Goal: Task Accomplishment & Management: Complete application form

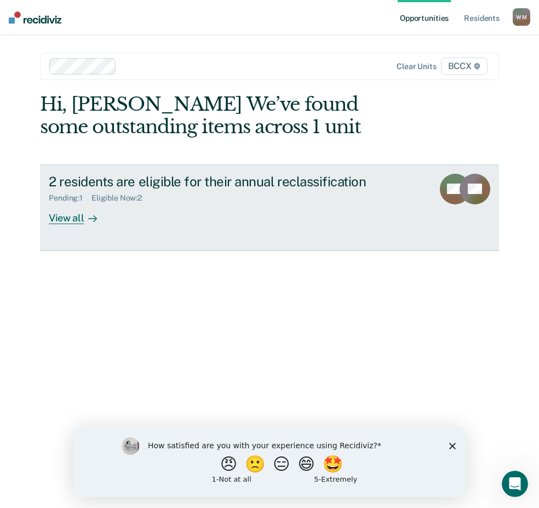
click at [189, 219] on div "2 residents are eligible for their annual reclassification Pending : 1 Eligible…" at bounding box center [250, 199] width 402 height 50
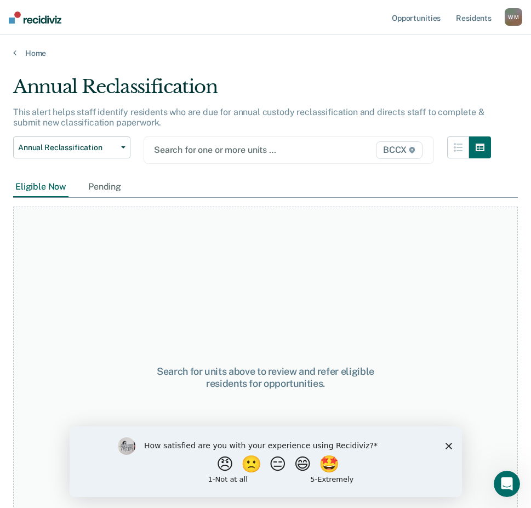
click at [214, 144] on div at bounding box center [248, 150] width 188 height 13
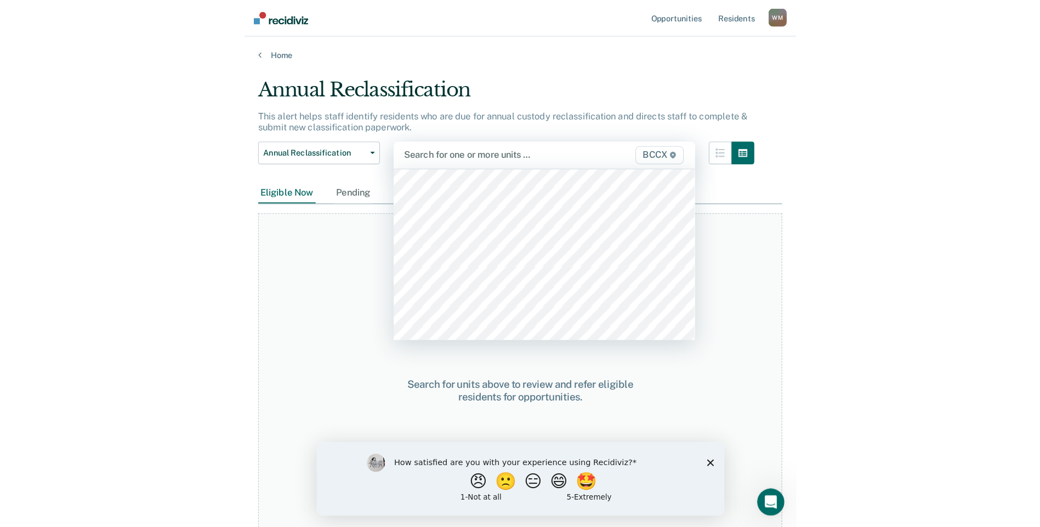
scroll to position [384, 0]
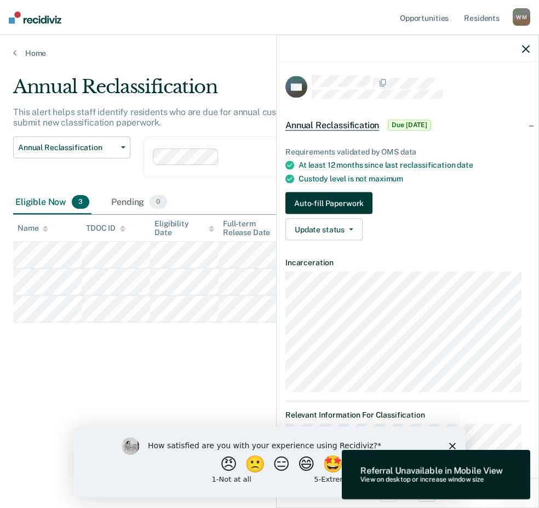
click at [327, 201] on button "Auto-fill Paperwork" at bounding box center [329, 203] width 87 height 22
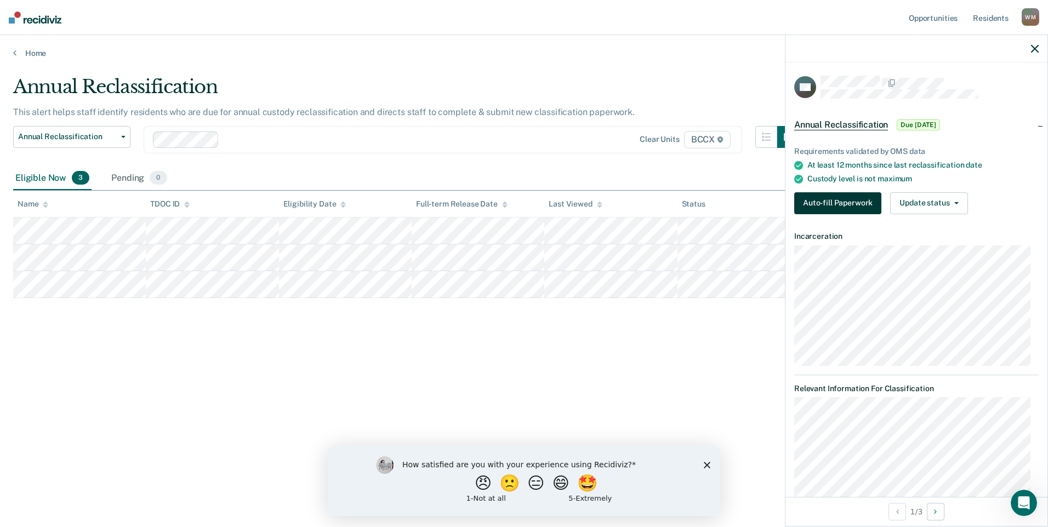
click at [539, 207] on button "Auto-fill Paperwork" at bounding box center [837, 203] width 87 height 22
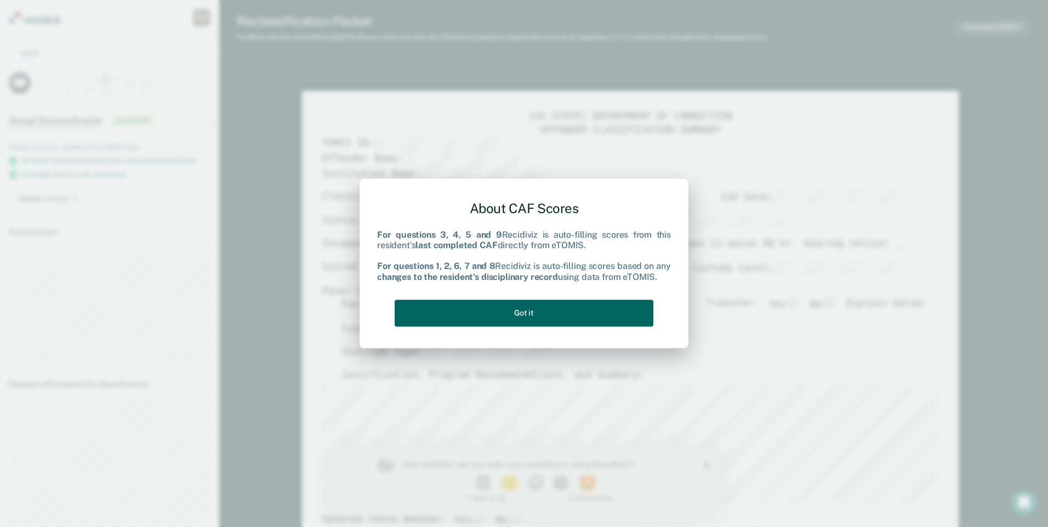
click at [539, 317] on button "Got it" at bounding box center [524, 313] width 259 height 27
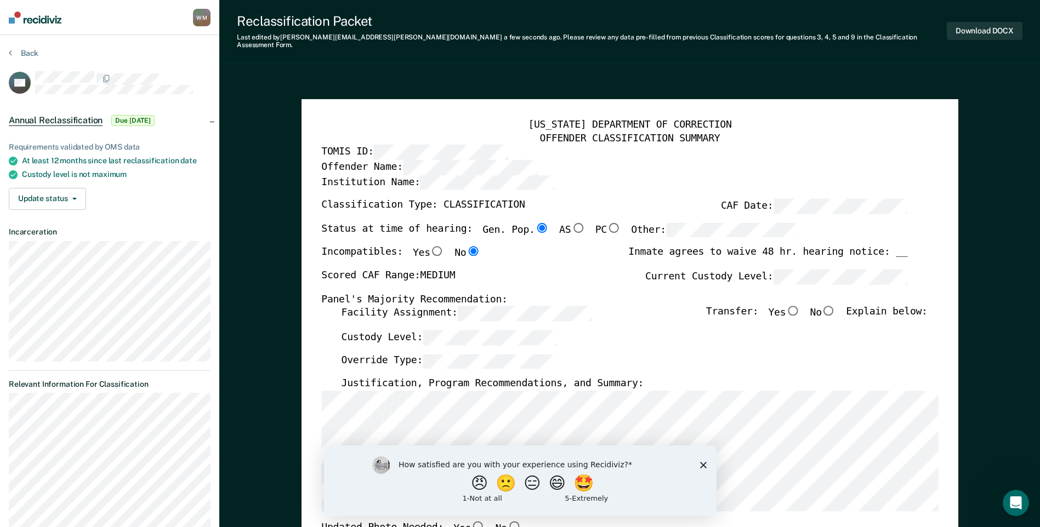
click at [539, 306] on input "No" at bounding box center [829, 311] width 14 height 10
type textarea "x"
radio input "true"
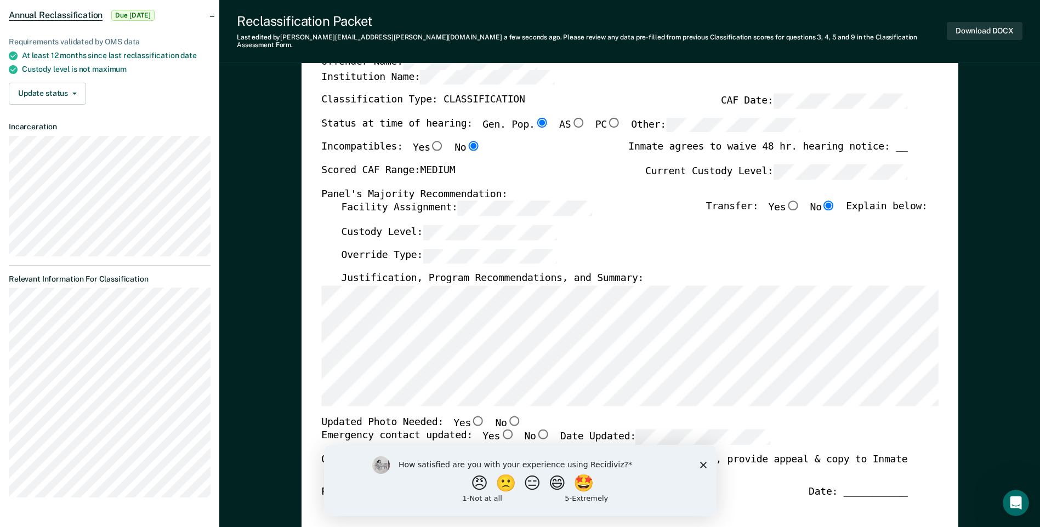
scroll to position [110, 0]
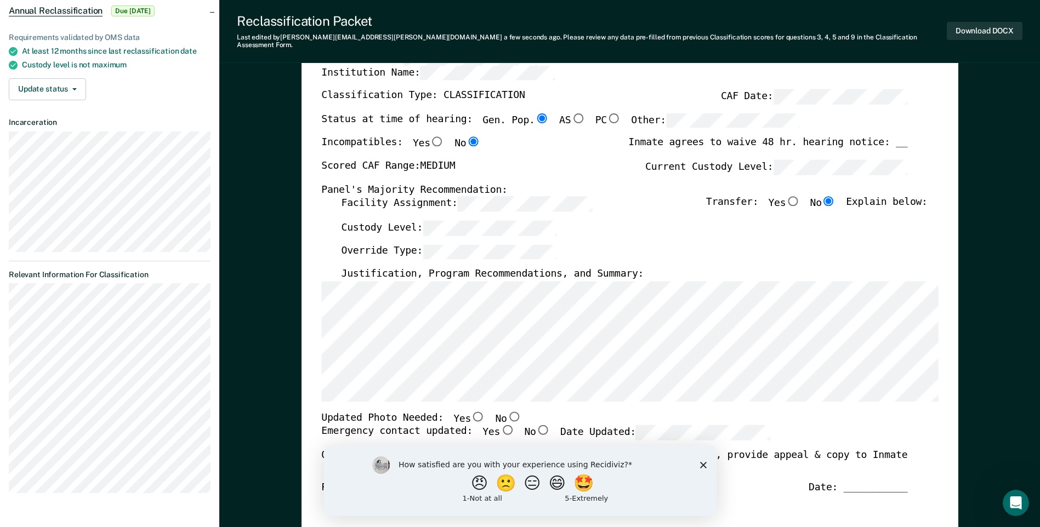
click at [506, 412] on input "No" at bounding box center [513, 417] width 14 height 10
type textarea "x"
radio input "true"
click at [539, 250] on div "Override Type:" at bounding box center [634, 256] width 586 height 24
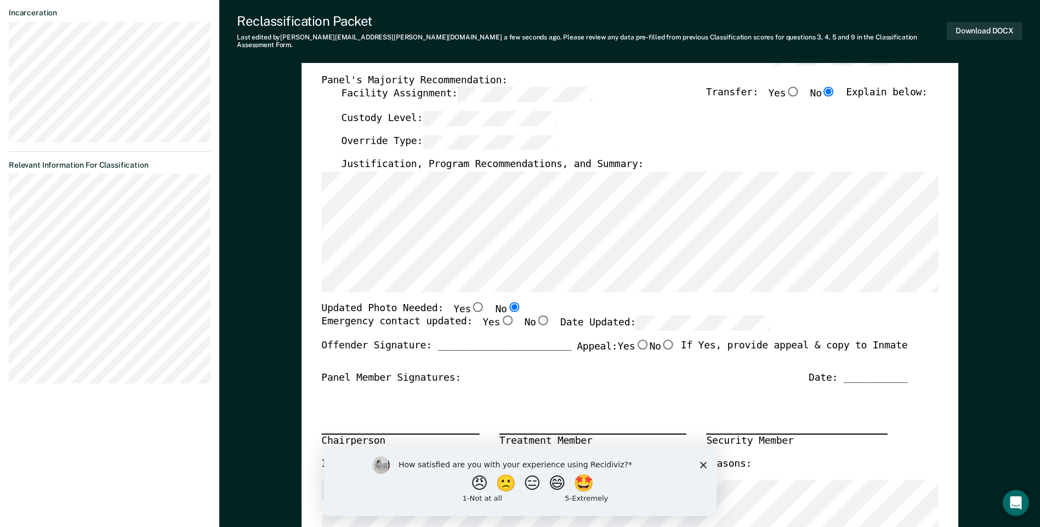
scroll to position [274, 0]
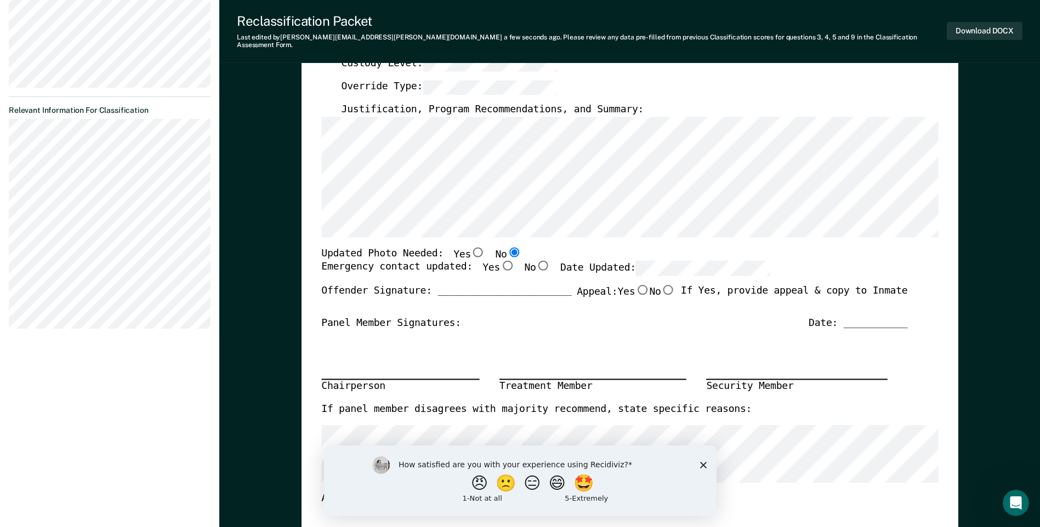
click at [539, 285] on input "No" at bounding box center [667, 290] width 14 height 10
type textarea "x"
radio input "true"
type textarea "x"
click at [539, 285] on input "No" at bounding box center [667, 290] width 14 height 10
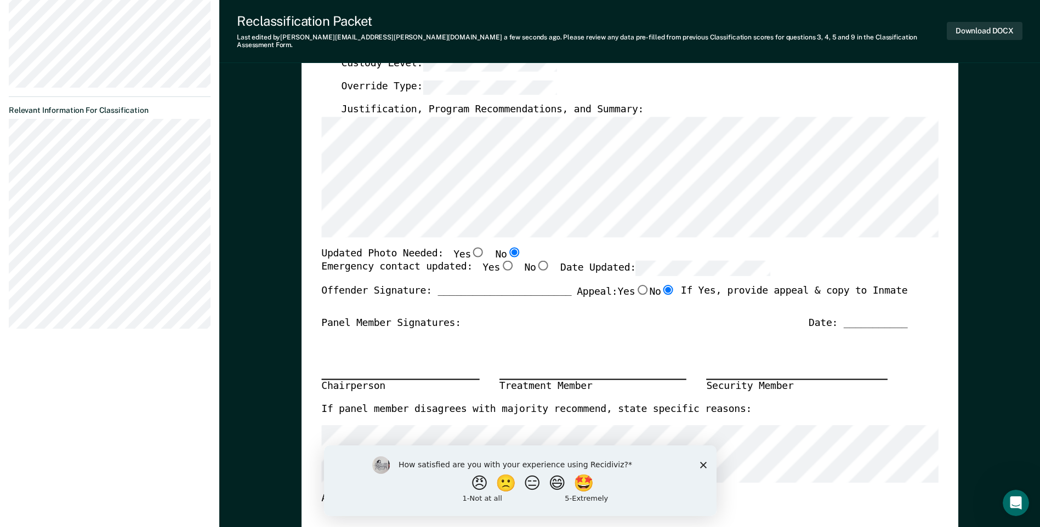
click at [539, 308] on div "Offender Signature: _______________________ Appeal: Yes No If Yes, provide appe…" at bounding box center [614, 301] width 586 height 32
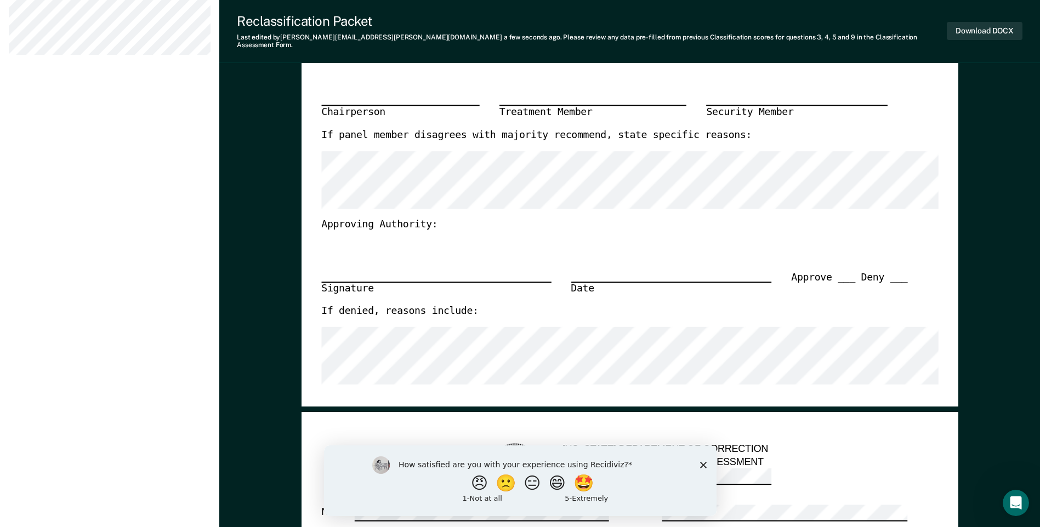
scroll to position [164, 0]
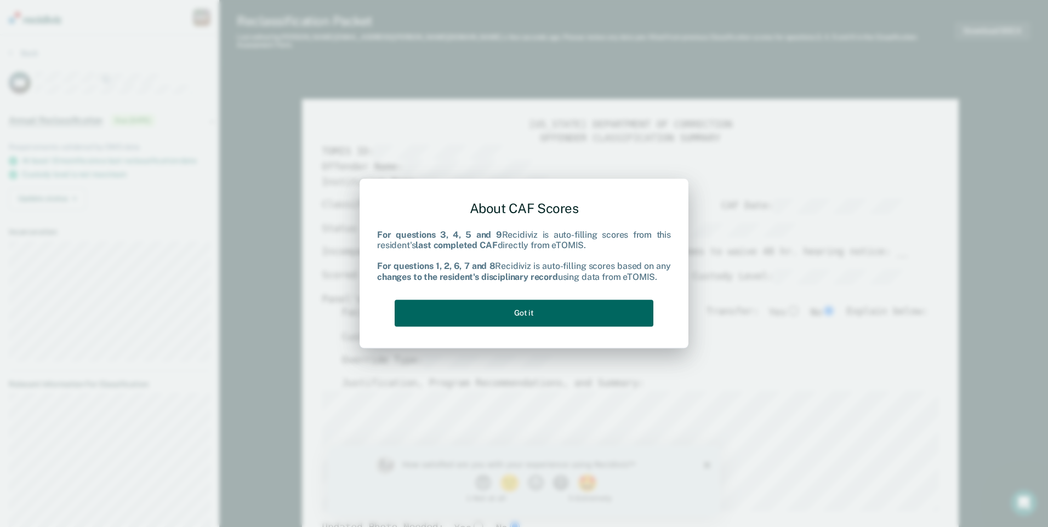
click at [508, 311] on button "Got it" at bounding box center [524, 313] width 259 height 27
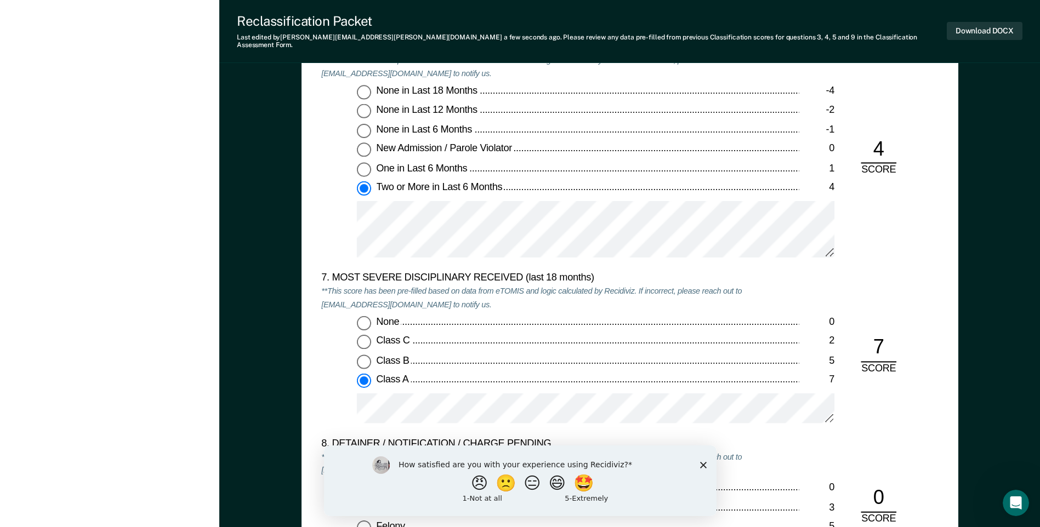
scroll to position [2193, 0]
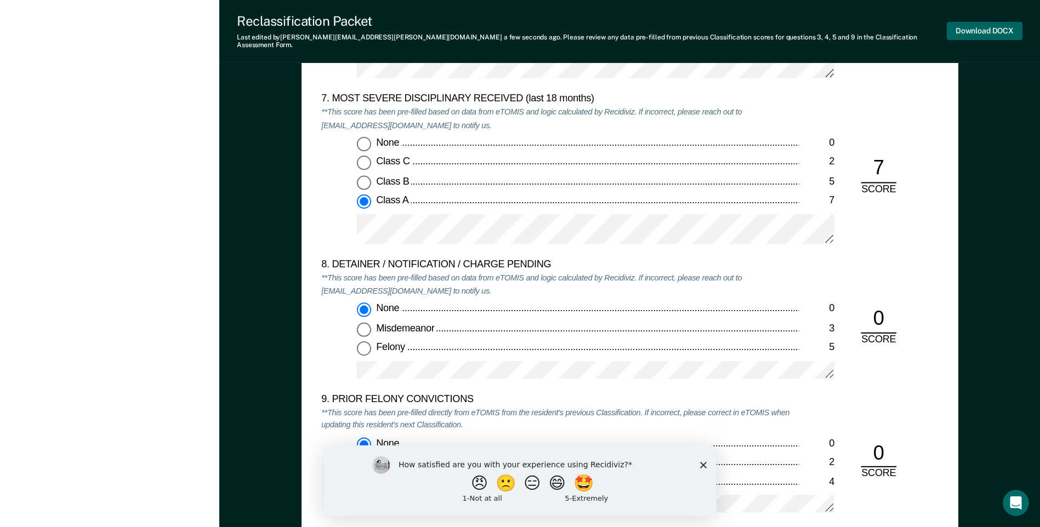
click at [1004, 32] on button "Download DOCX" at bounding box center [985, 31] width 76 height 18
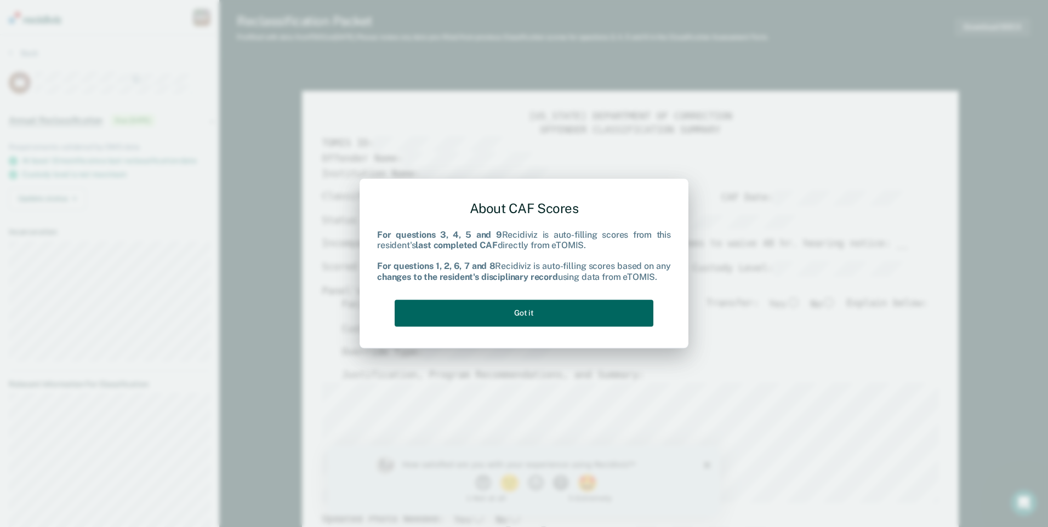
click at [483, 317] on button "Got it" at bounding box center [524, 313] width 259 height 27
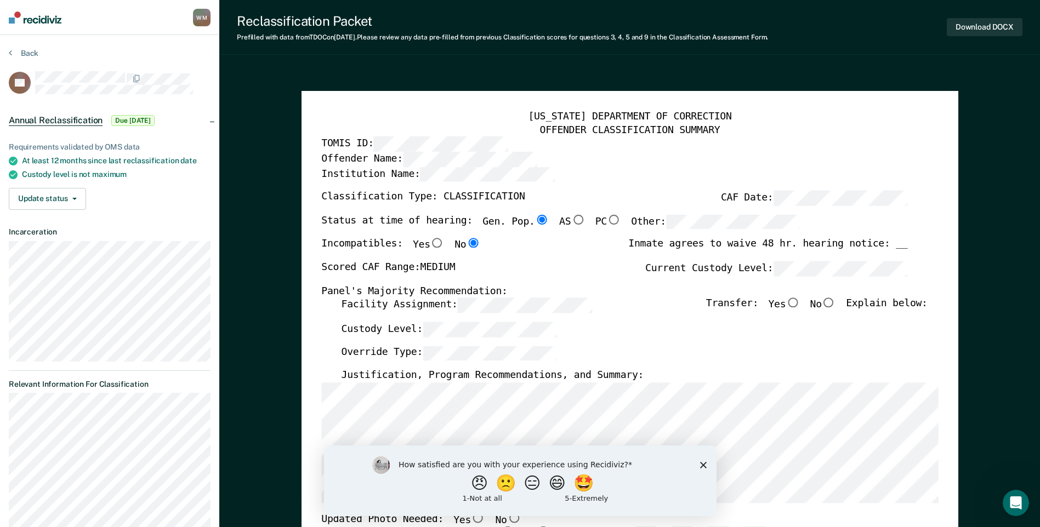
click at [836, 304] on input "No" at bounding box center [829, 303] width 14 height 10
type textarea "x"
radio input "true"
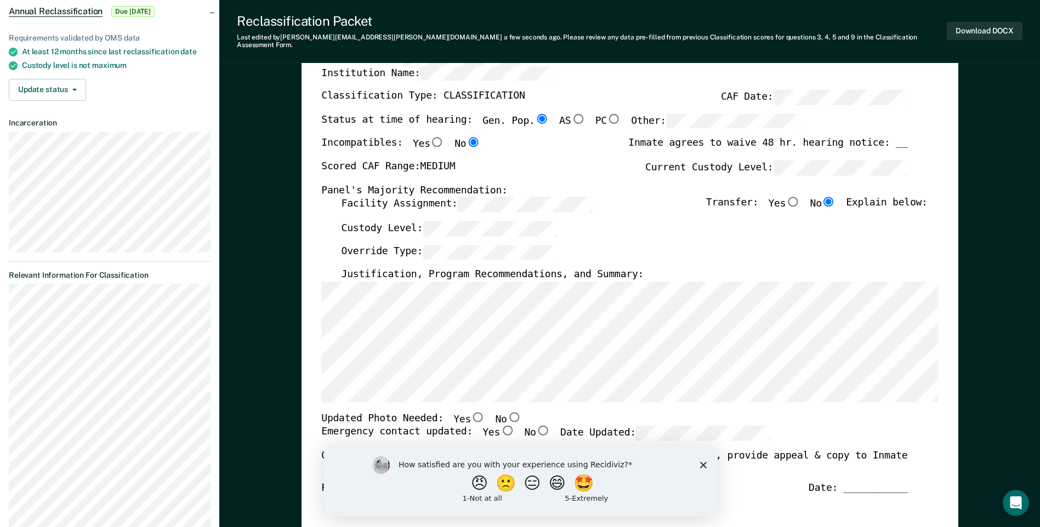
scroll to position [110, 0]
click at [506, 412] on input "No" at bounding box center [513, 417] width 14 height 10
type textarea "x"
radio input "true"
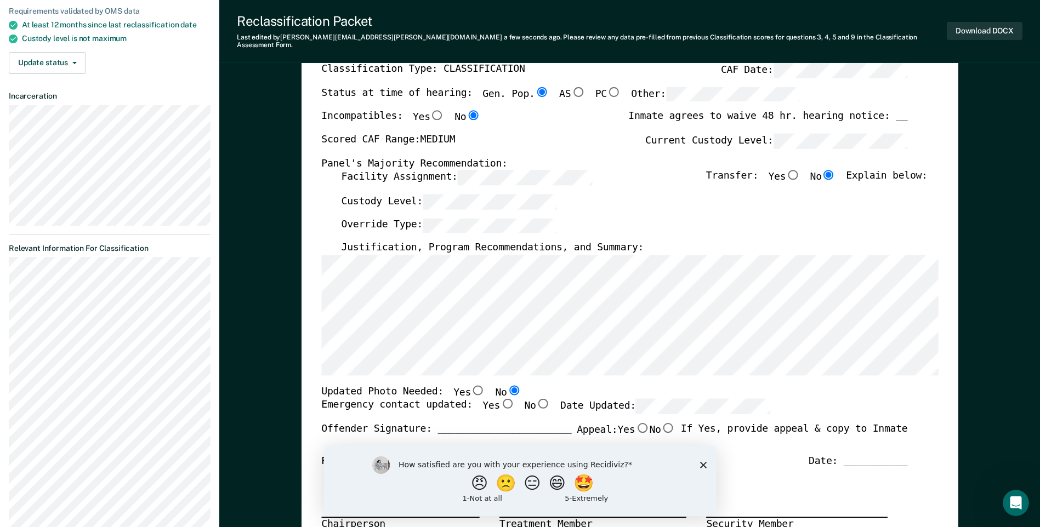
scroll to position [164, 0]
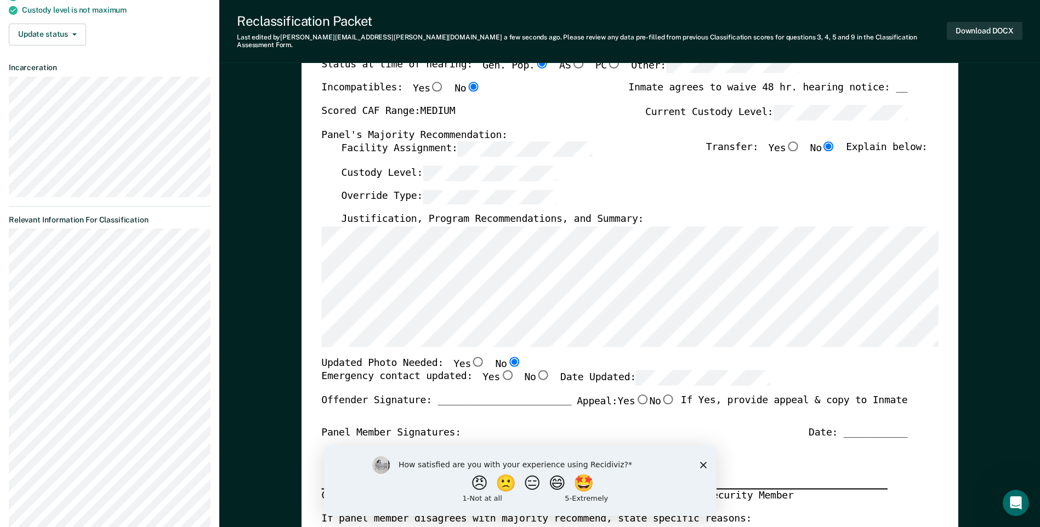
click at [656, 348] on div "[US_STATE] DEPARTMENT OF CORRECTION OFFENDER CLASSIFICATION SUMMARY TOMIS ID: O…" at bounding box center [629, 361] width 617 height 813
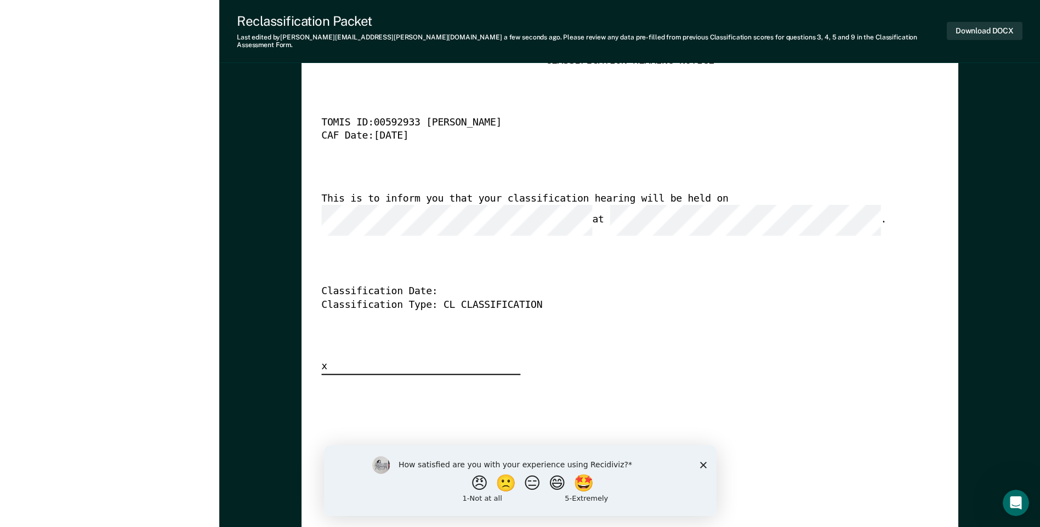
scroll to position [2905, 0]
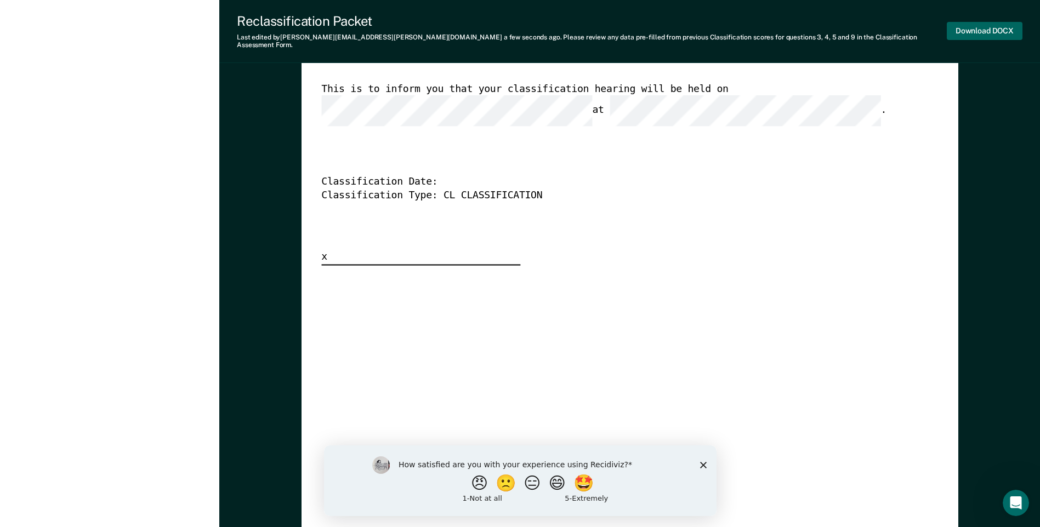
click at [984, 27] on button "Download DOCX" at bounding box center [985, 31] width 76 height 18
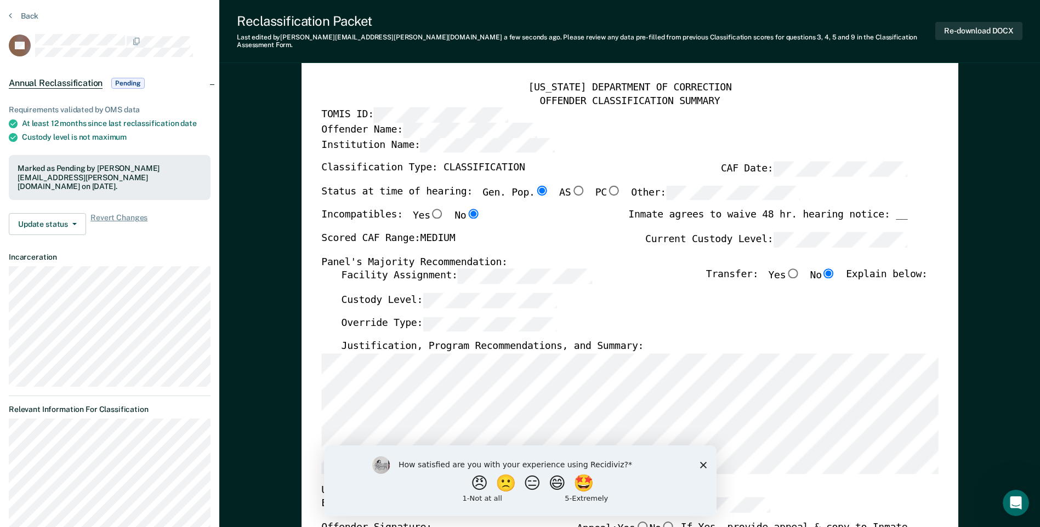
scroll to position [0, 0]
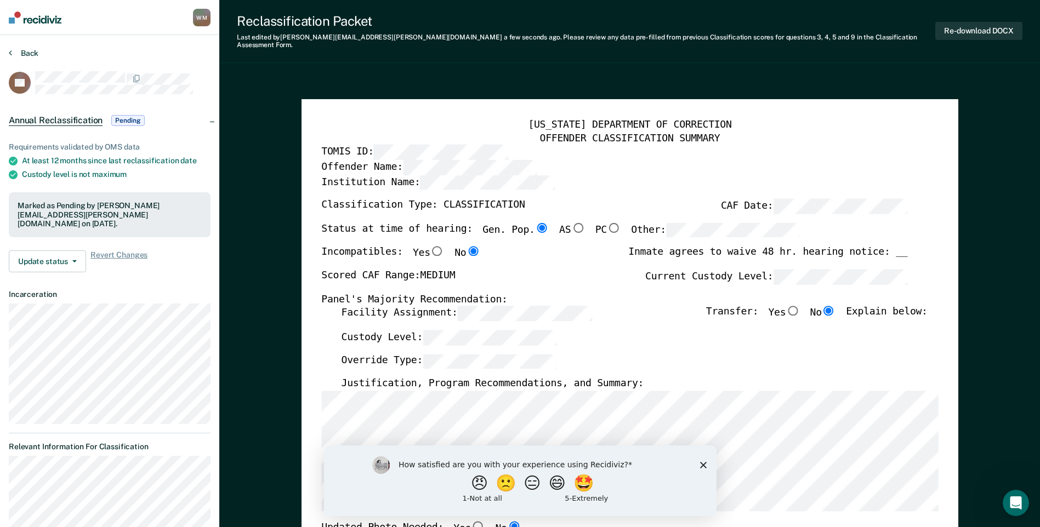
click at [19, 53] on button "Back" at bounding box center [24, 53] width 30 height 10
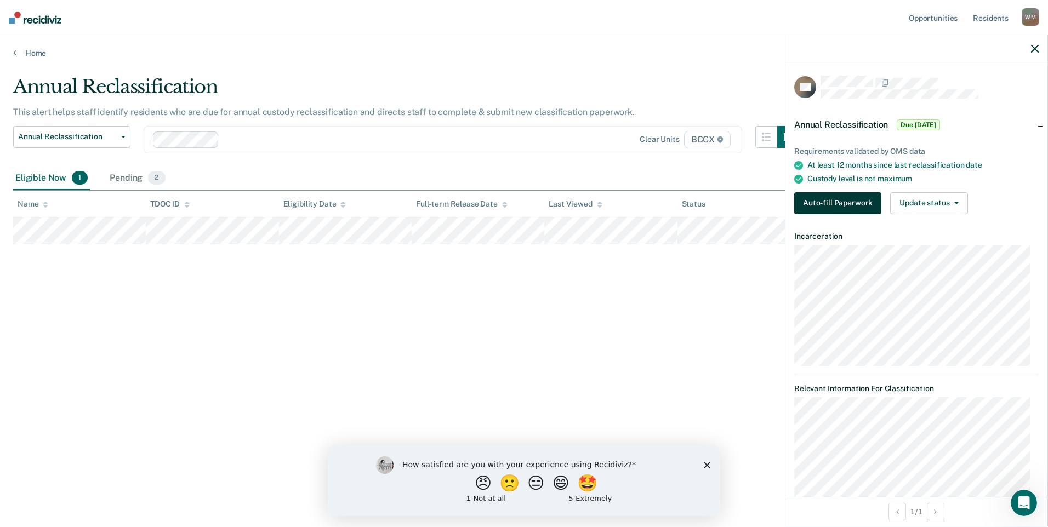
click at [808, 200] on button "Auto-fill Paperwork" at bounding box center [837, 203] width 87 height 22
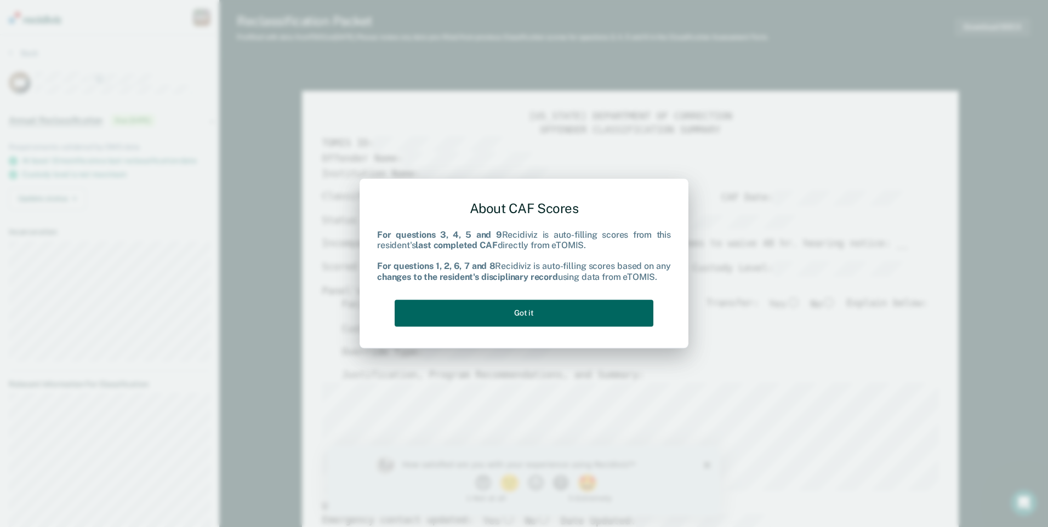
click at [547, 311] on button "Got it" at bounding box center [524, 313] width 259 height 27
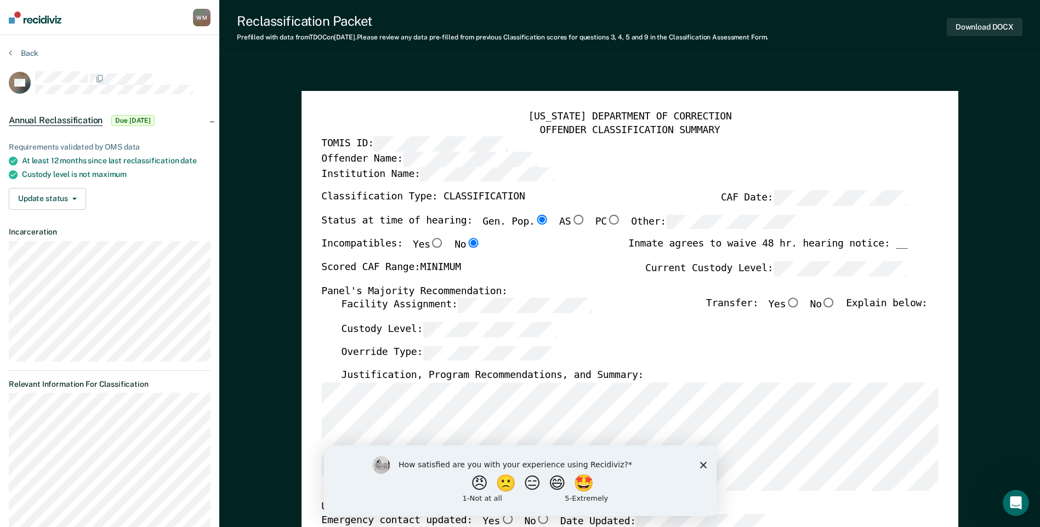
click at [836, 303] on input "No" at bounding box center [829, 303] width 14 height 10
type textarea "x"
radio input "true"
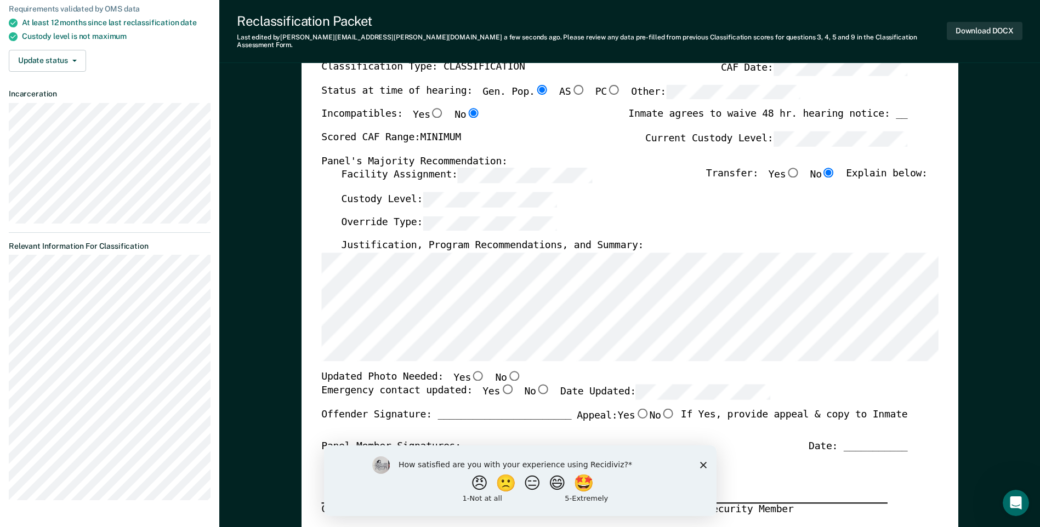
scroll to position [164, 0]
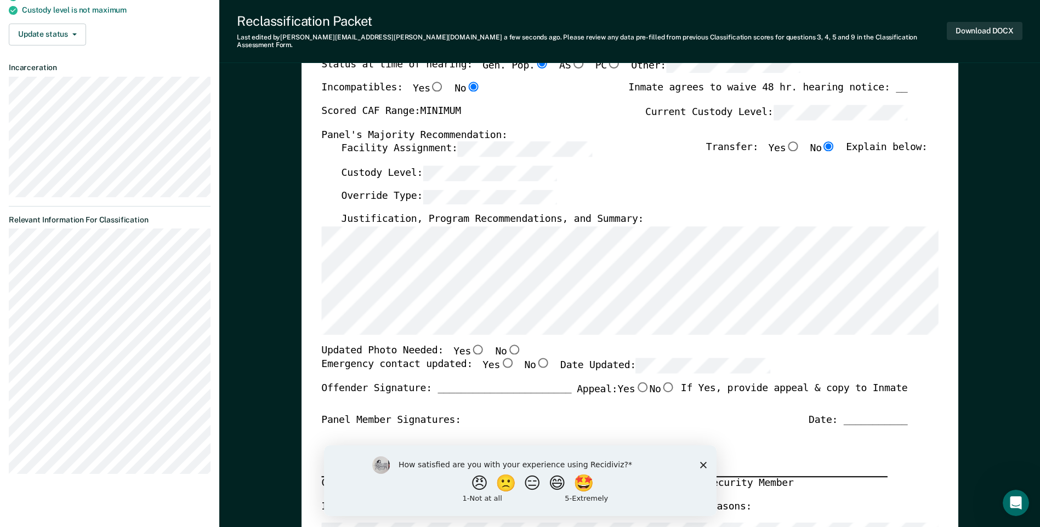
click at [506, 344] on input "No" at bounding box center [513, 349] width 14 height 10
type textarea "x"
radio input "true"
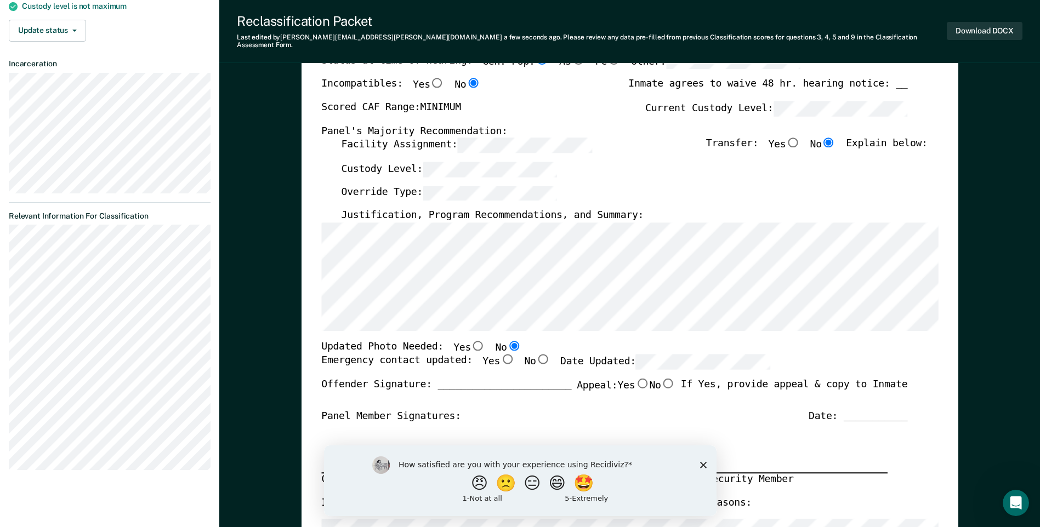
scroll to position [0, 0]
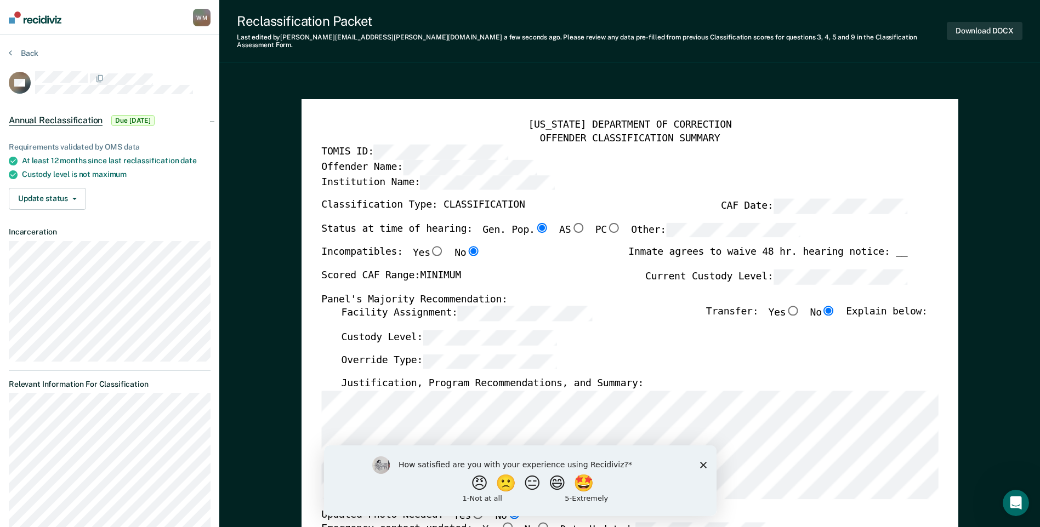
click at [624, 354] on div "Override Type:" at bounding box center [634, 366] width 586 height 24
click at [697, 355] on div "Override Type:" at bounding box center [634, 366] width 586 height 24
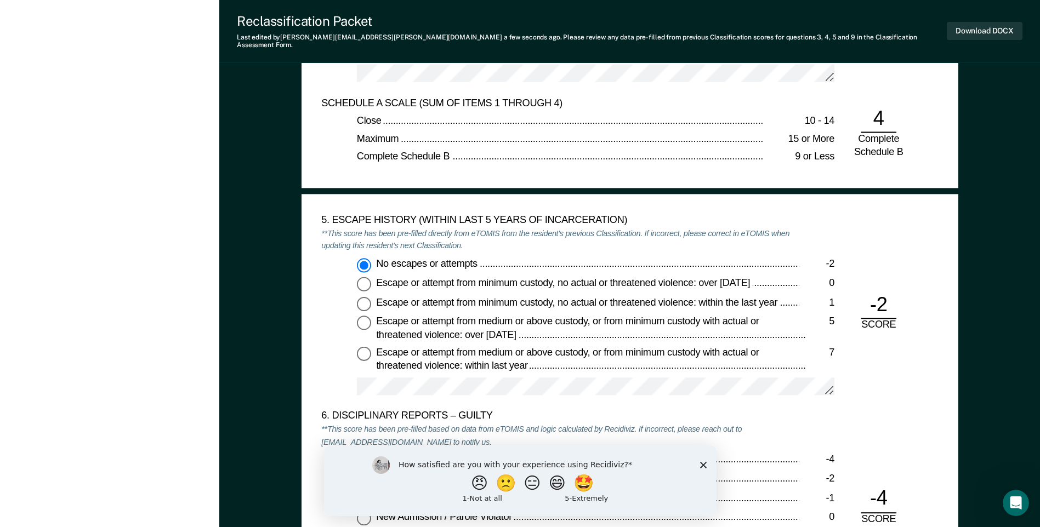
scroll to position [1480, 0]
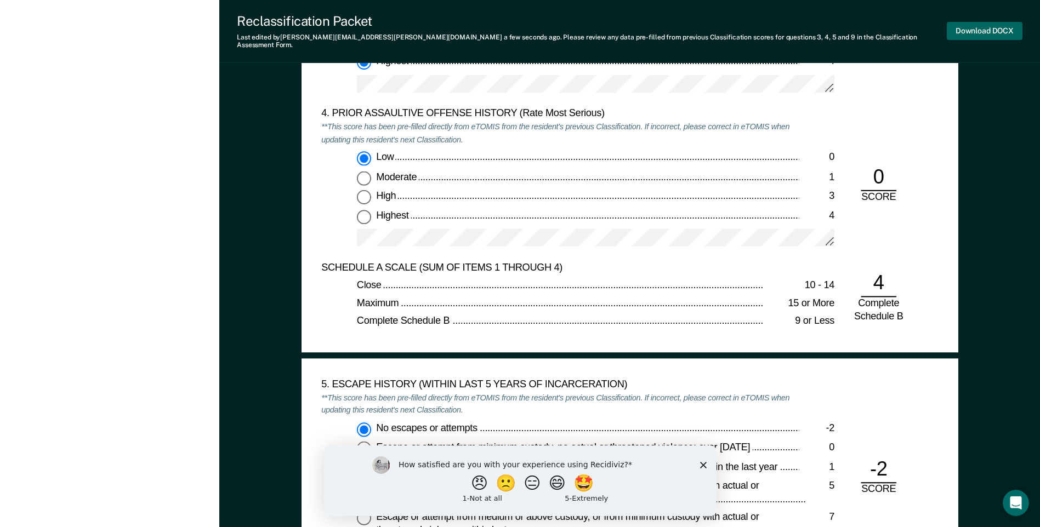
click at [995, 28] on button "Download DOCX" at bounding box center [985, 31] width 76 height 18
type textarea "x"
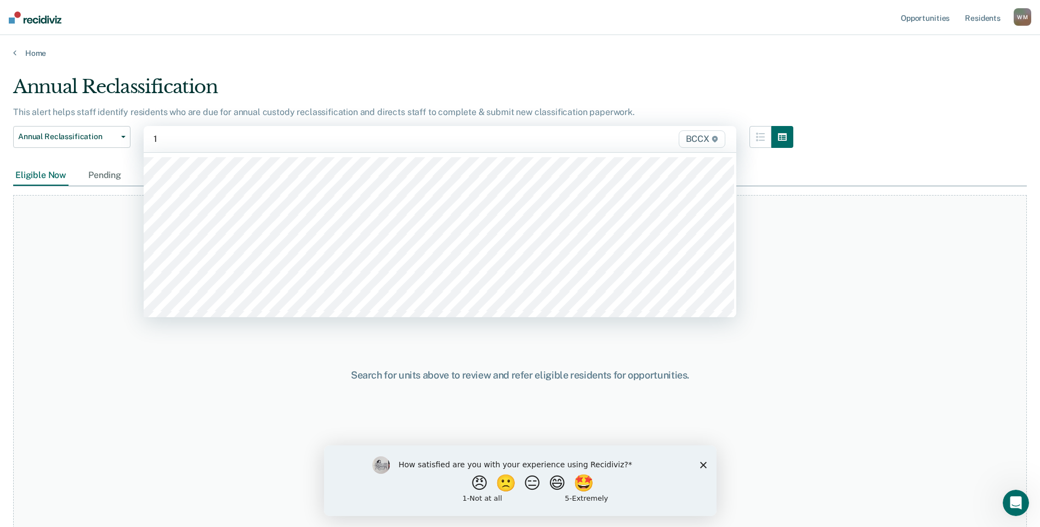
type input "14"
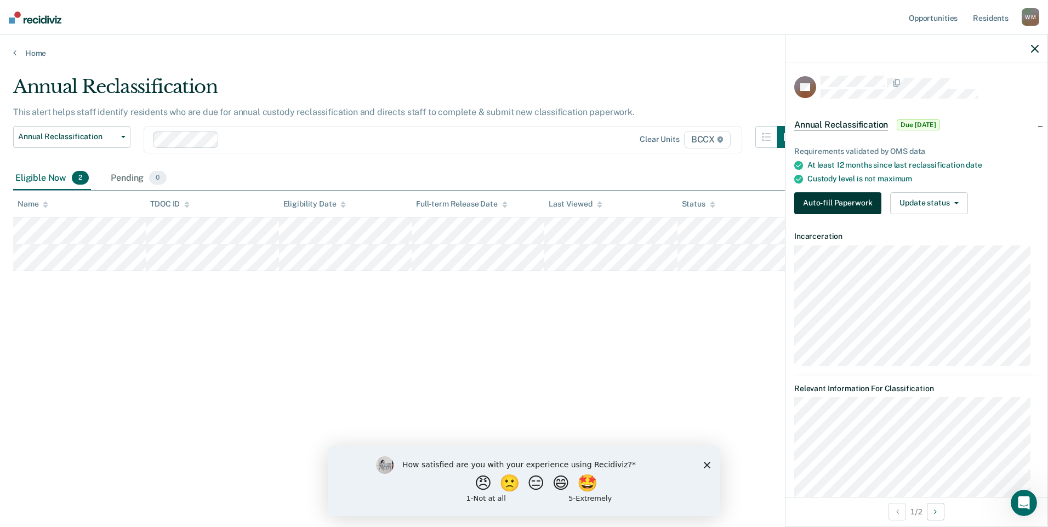
click at [821, 200] on button "Auto-fill Paperwork" at bounding box center [837, 203] width 87 height 22
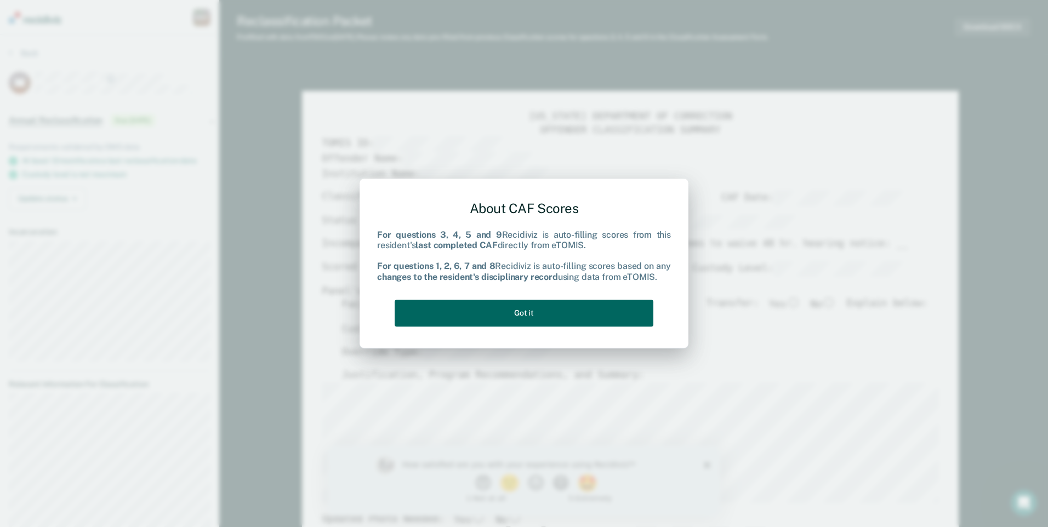
click at [500, 306] on button "Got it" at bounding box center [524, 313] width 259 height 27
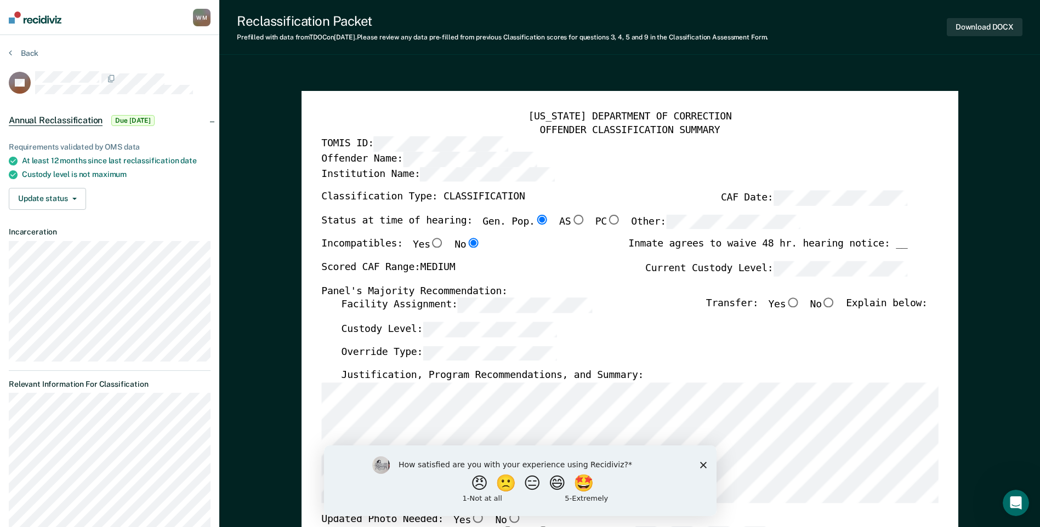
click at [834, 303] on input "No" at bounding box center [829, 303] width 14 height 10
type textarea "x"
radio input "true"
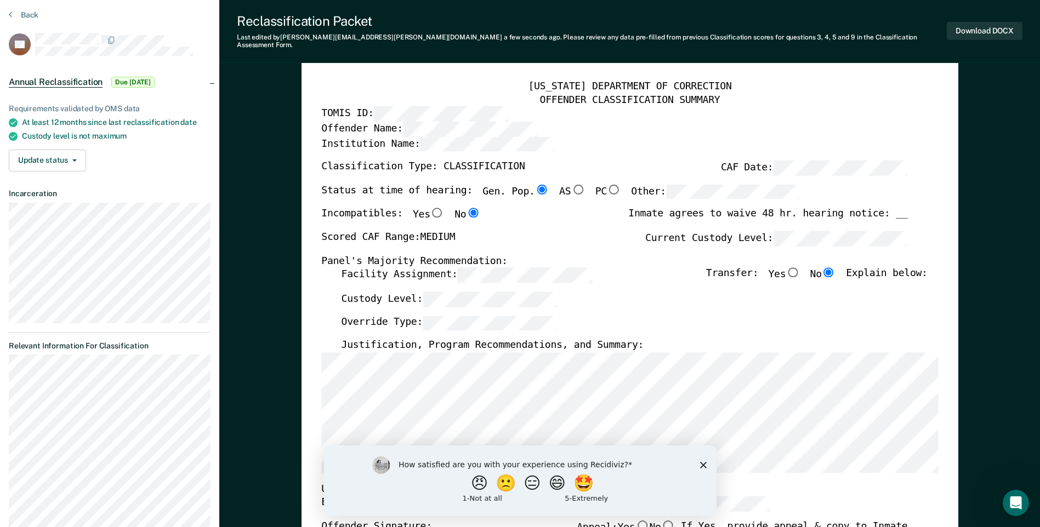
scroll to position [110, 0]
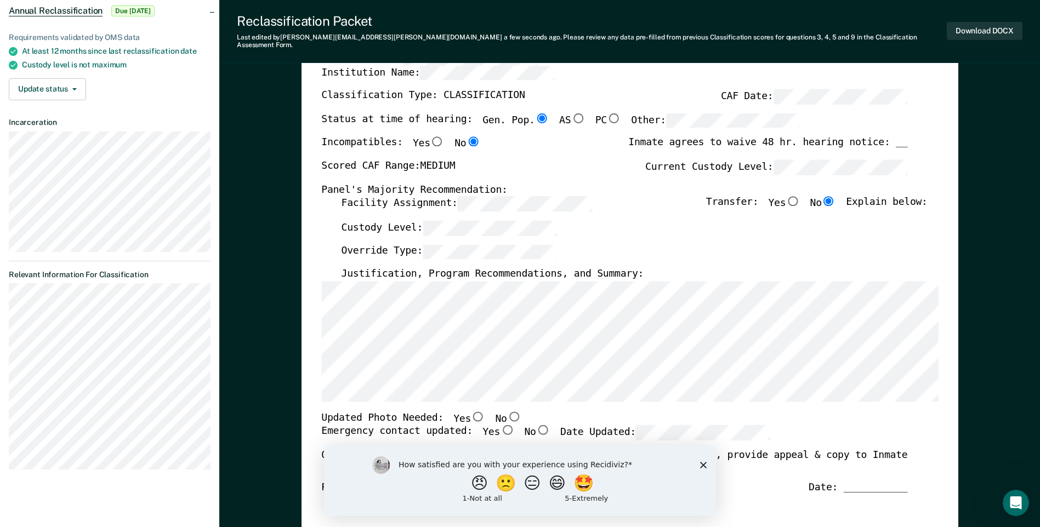
click at [506, 412] on input "No" at bounding box center [513, 417] width 14 height 10
type textarea "x"
radio input "true"
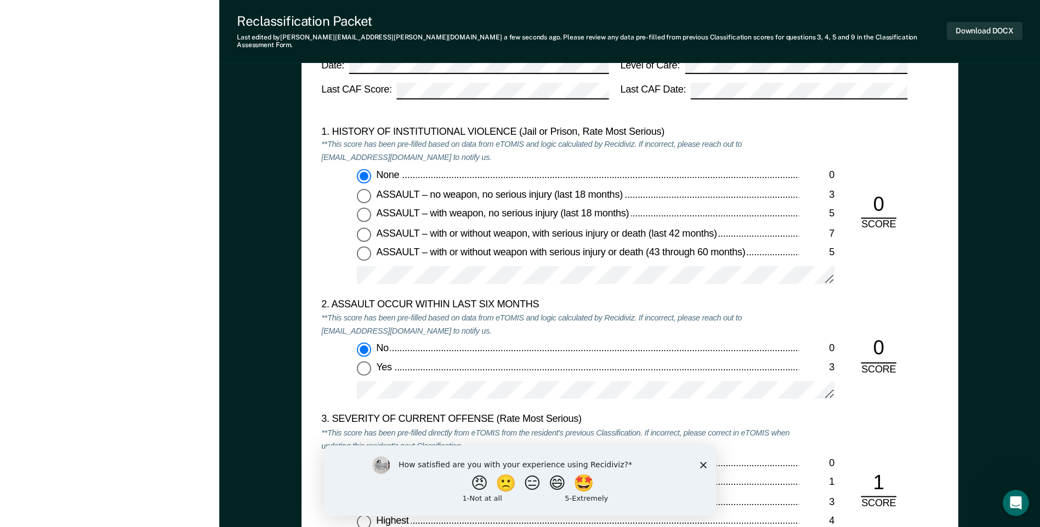
scroll to position [932, 0]
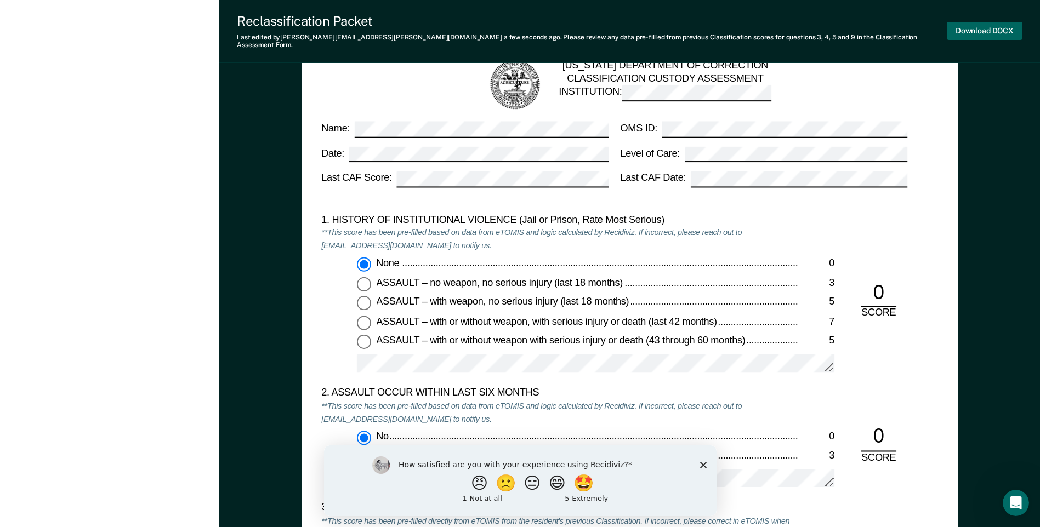
click at [980, 22] on button "Download DOCX" at bounding box center [985, 31] width 76 height 18
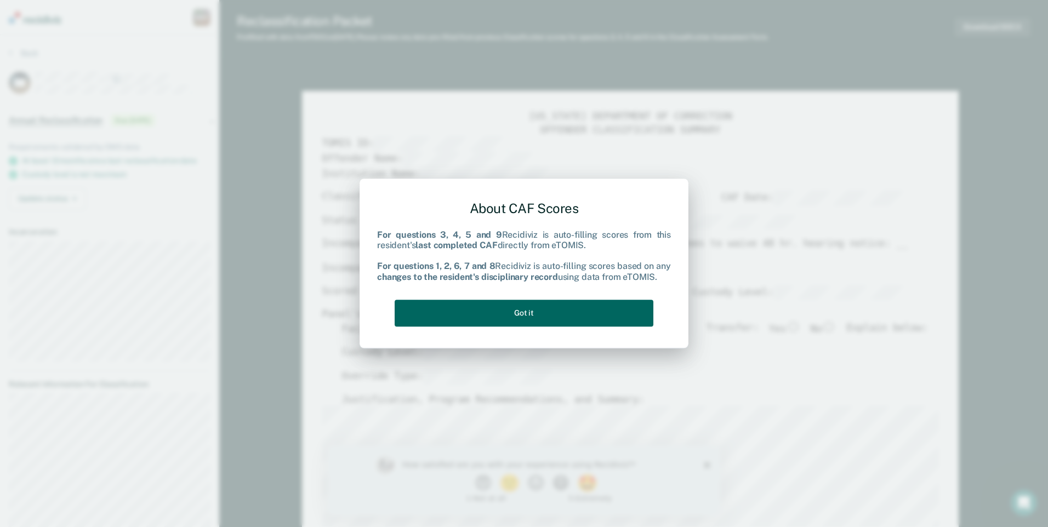
click at [487, 316] on button "Got it" at bounding box center [524, 313] width 259 height 27
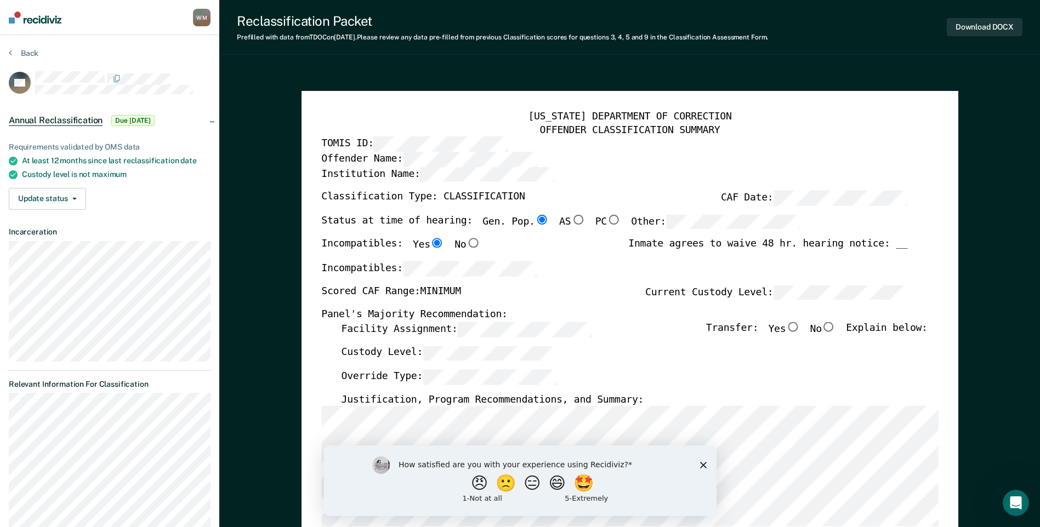
click at [836, 329] on input "No" at bounding box center [829, 327] width 14 height 10
type textarea "x"
radio input "true"
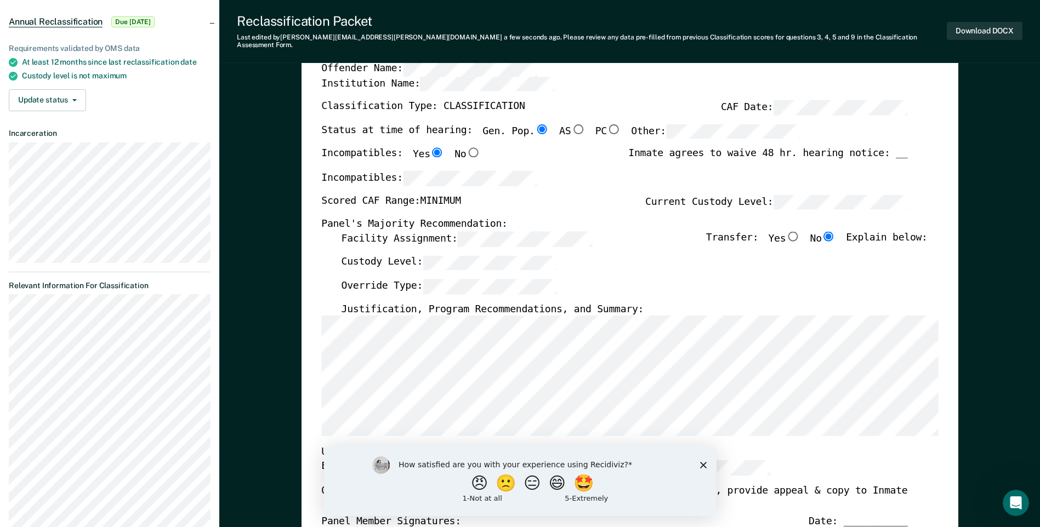
scroll to position [110, 0]
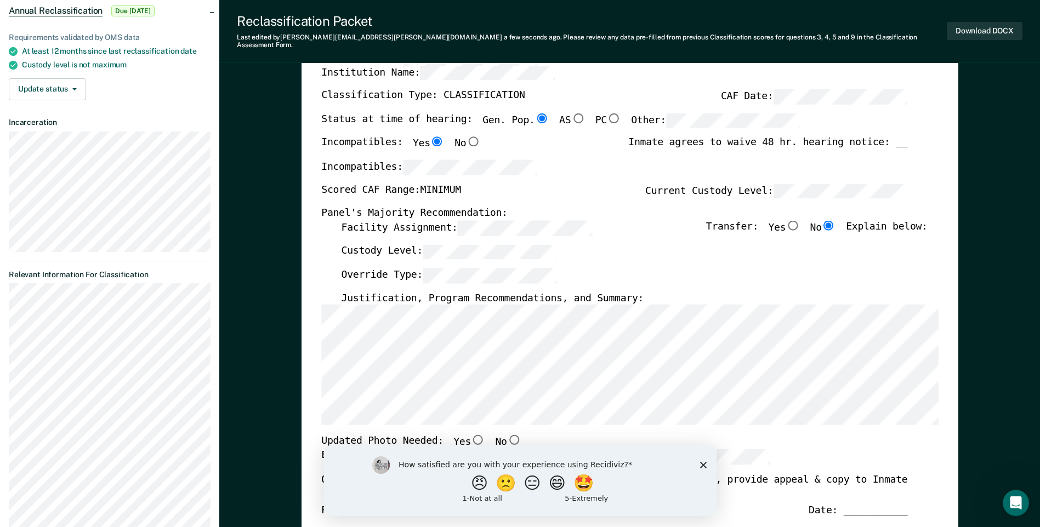
click at [506, 435] on input "No" at bounding box center [513, 440] width 14 height 10
type textarea "x"
radio input "true"
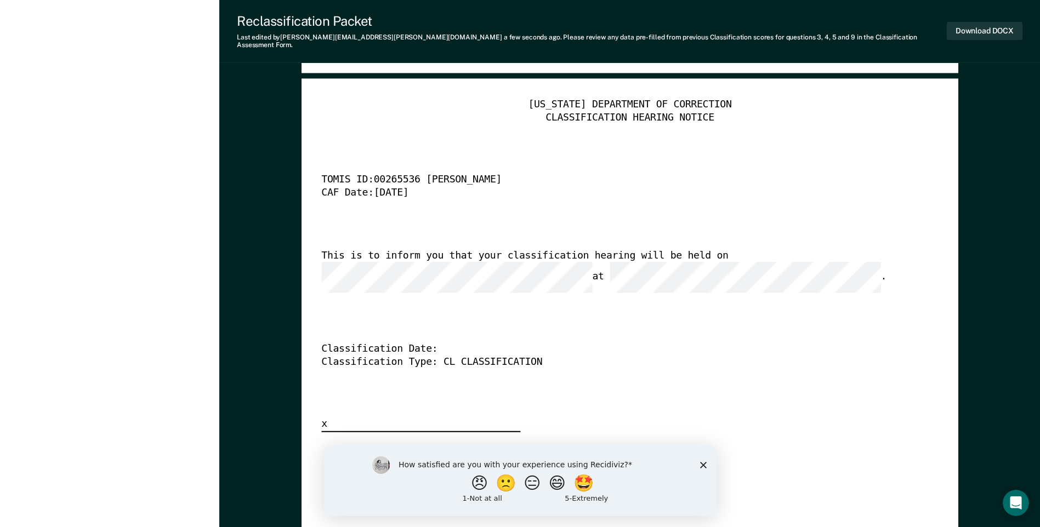
scroll to position [2521, 0]
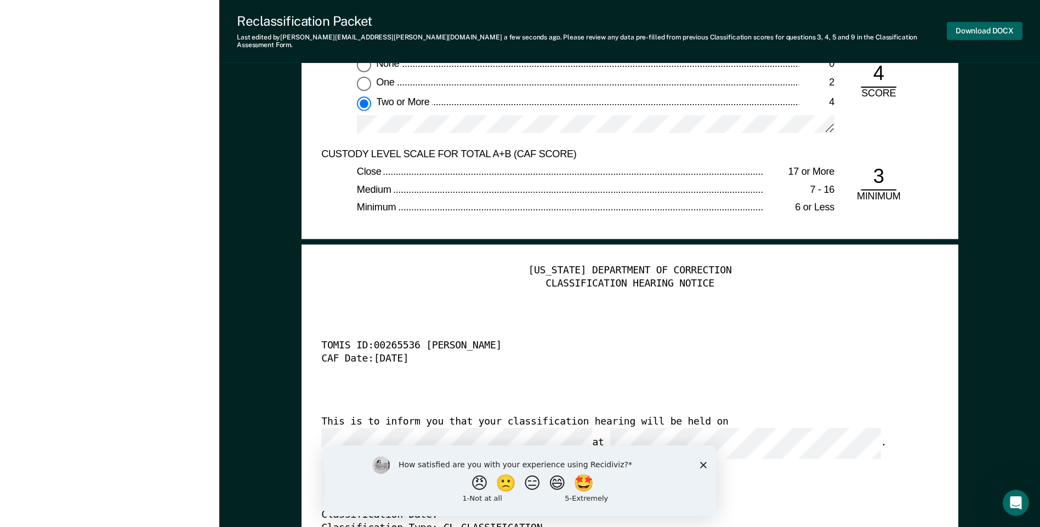
click at [996, 30] on button "Download DOCX" at bounding box center [985, 31] width 76 height 18
type textarea "x"
click at [797, 321] on div "[US_STATE] DEPARTMENT OF CORRECTION CLASSIFICATION HEARING NOTICE TOMIS ID: 002…" at bounding box center [629, 432] width 617 height 334
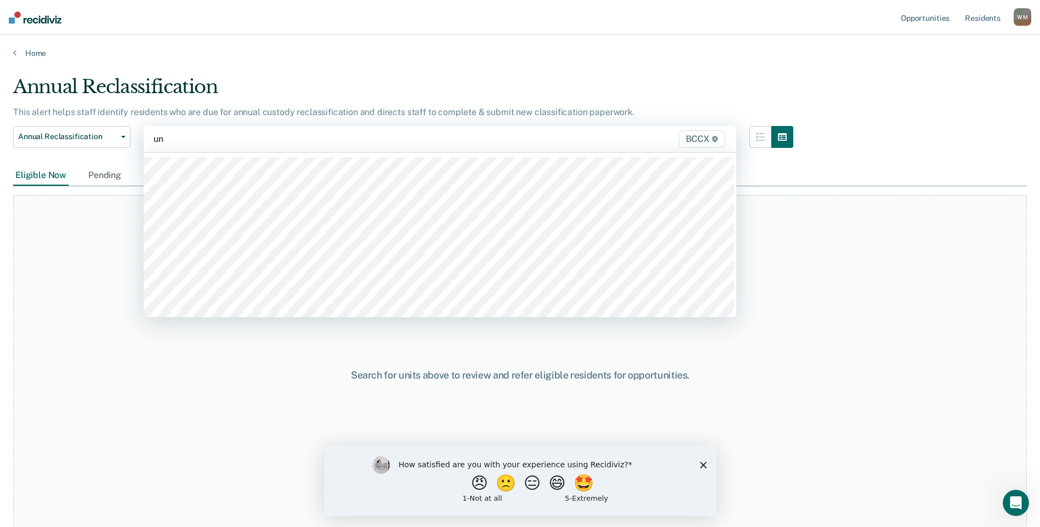
type input "un1"
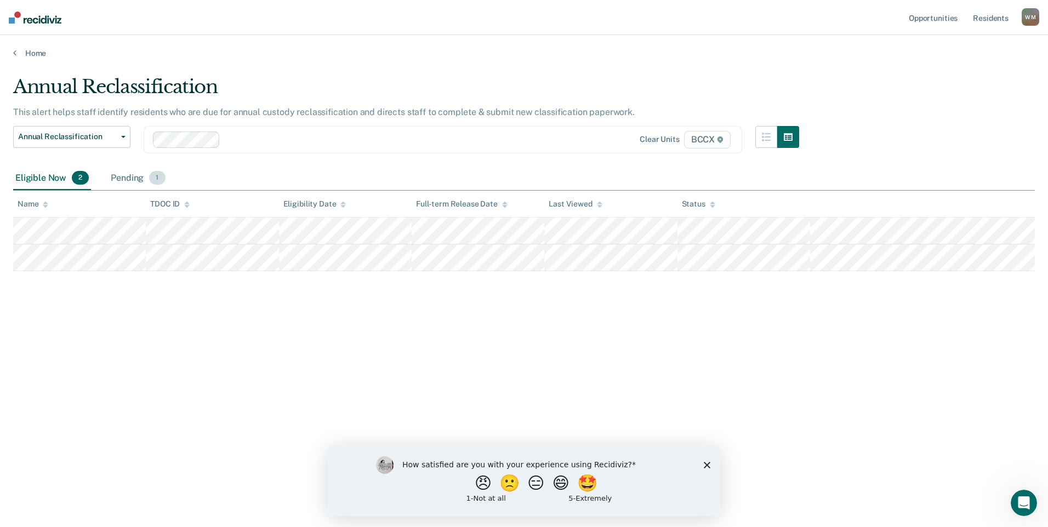
click at [116, 180] on div "Pending 1" at bounding box center [138, 179] width 59 height 24
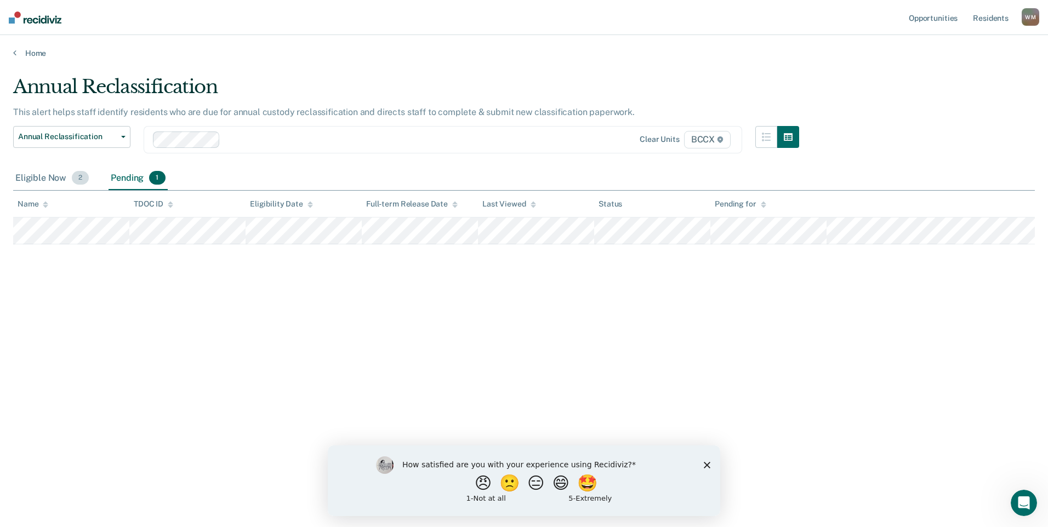
click at [17, 176] on div "Eligible Now 2" at bounding box center [52, 179] width 78 height 24
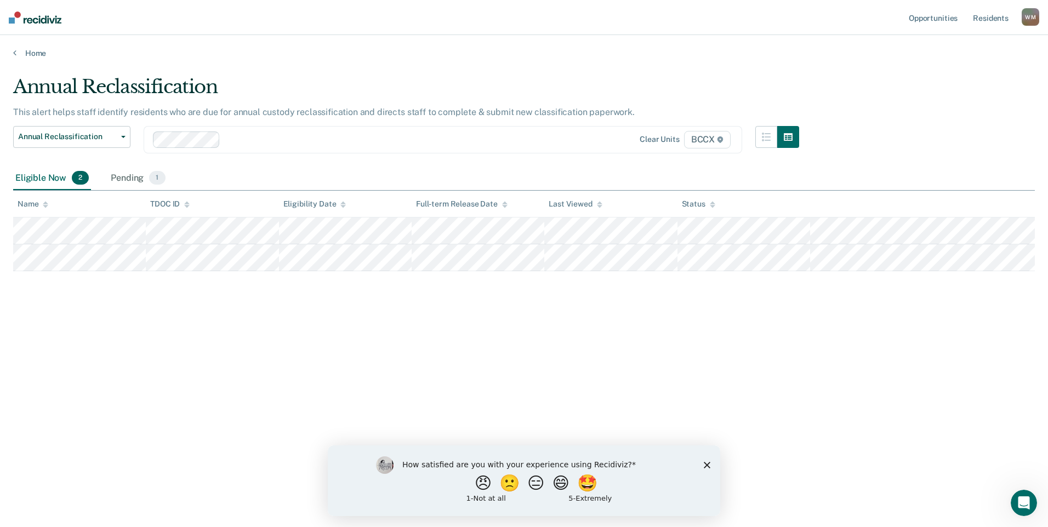
click at [230, 355] on div "Annual Reclassification This alert helps staff identify residents who are due f…" at bounding box center [524, 260] width 1022 height 369
